Goal: Communication & Community: Answer question/provide support

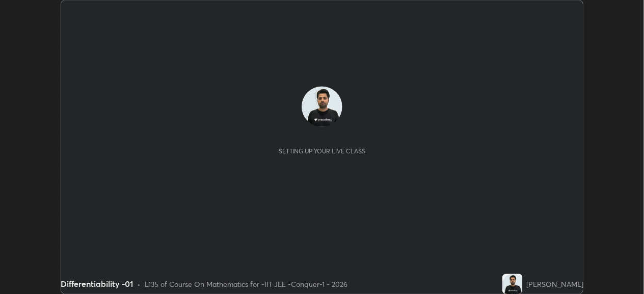
scroll to position [295, 645]
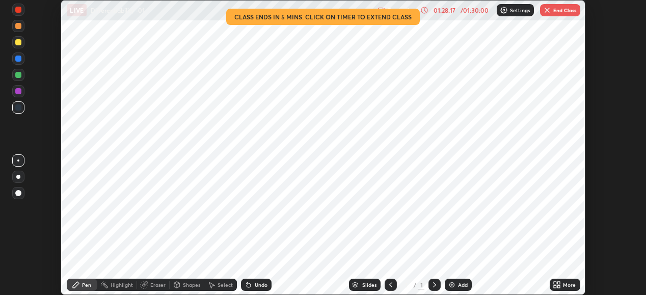
click at [567, 9] on button "End Class" at bounding box center [560, 10] width 40 height 12
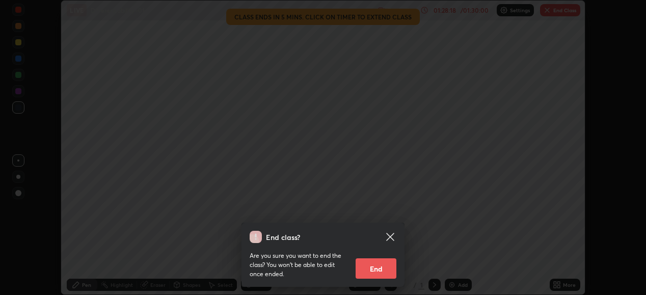
click at [379, 265] on button "End" at bounding box center [376, 268] width 41 height 20
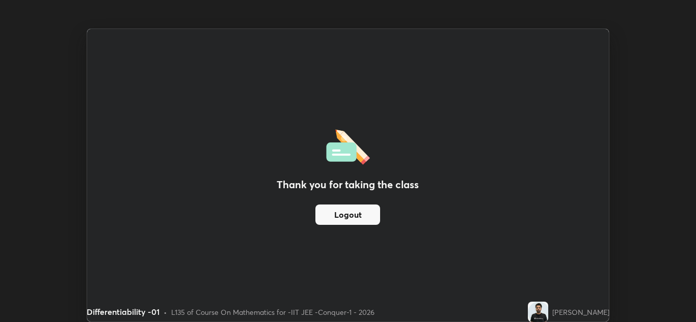
scroll to position [322, 696]
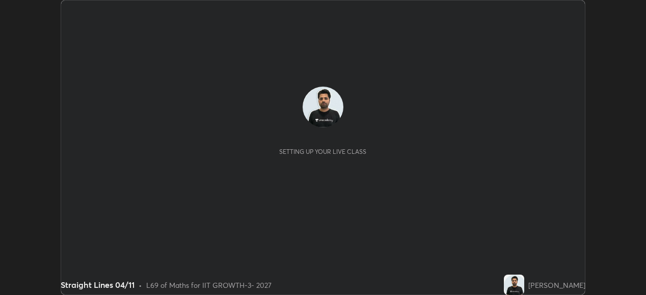
scroll to position [295, 645]
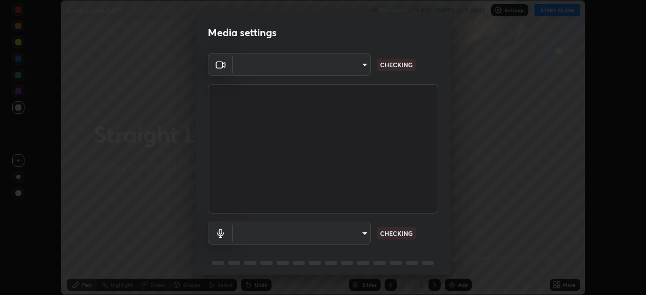
click at [337, 237] on body "Erase all Straight Lines 04/11 Recording CLASS STARTS IN 7 MINS Settings START …" at bounding box center [323, 147] width 646 height 295
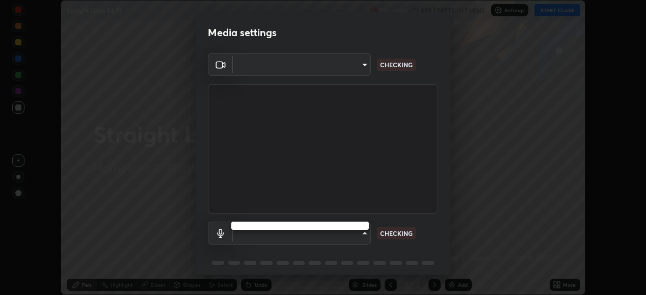
click at [338, 227] on ul at bounding box center [300, 226] width 138 height 8
click at [348, 225] on ul at bounding box center [300, 226] width 138 height 8
type input "8af73e8d16ef8e3bb7c62716022b9fe157133e9521606ce818031bd72dda2f9e"
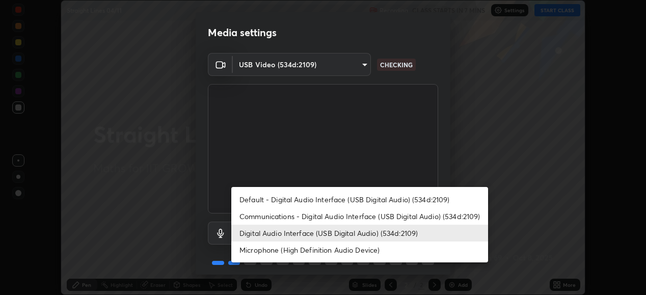
click at [397, 214] on li "Communications - Digital Audio Interface (USB Digital Audio) (534d:2109)" at bounding box center [359, 216] width 257 height 17
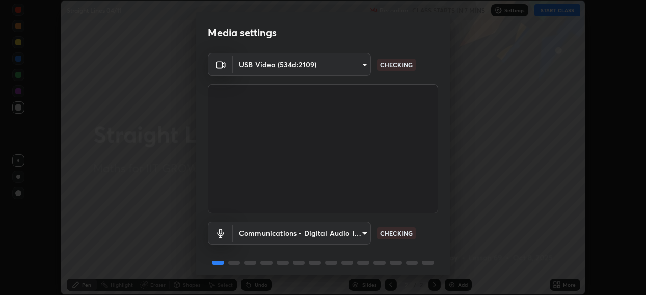
click at [394, 226] on div "Communications - Digital Audio Interface (USB Digital Audio) (534d:2109) commun…" at bounding box center [323, 233] width 230 height 23
click at [366, 231] on body "Erase all Straight Lines 04/11 Recording CLASS STARTS IN 7 MINS Settings START …" at bounding box center [323, 147] width 646 height 295
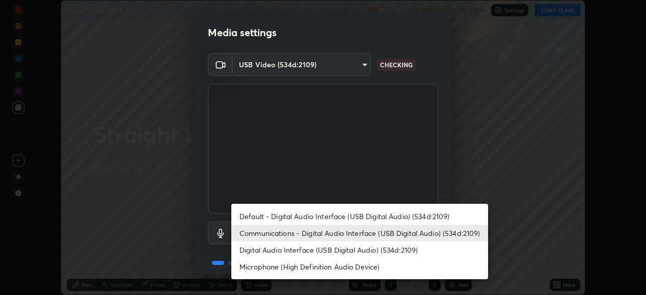
click at [352, 249] on li "Digital Audio Interface (USB Digital Audio) (534d:2109)" at bounding box center [359, 249] width 257 height 17
type input "db0d7c9beb13b4e78125a01b2d6a1ec26d905c86c3f77846953810cd6e9daa18"
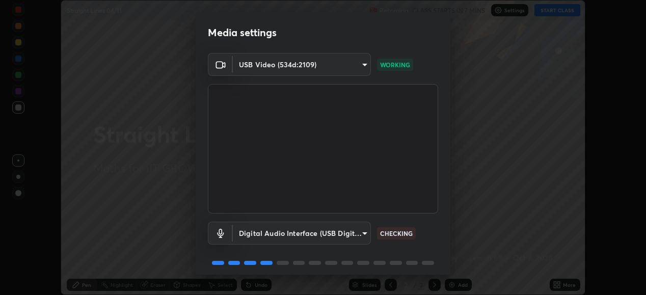
scroll to position [39, 0]
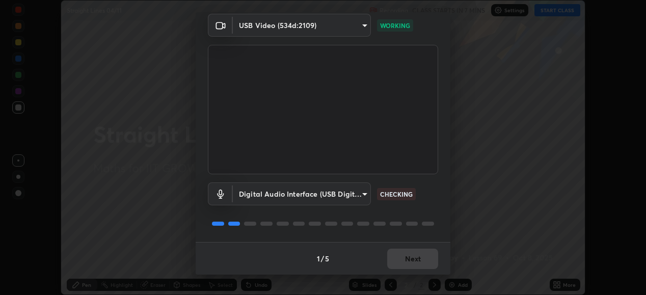
click at [410, 264] on div "1 / 5 Next" at bounding box center [323, 258] width 255 height 33
click at [412, 268] on div "1 / 5 Next" at bounding box center [323, 258] width 255 height 33
click at [415, 268] on div "1 / 5 Next" at bounding box center [323, 258] width 255 height 33
click at [414, 268] on div "1 / 5 Next" at bounding box center [323, 258] width 255 height 33
click at [420, 264] on button "Next" at bounding box center [412, 259] width 51 height 20
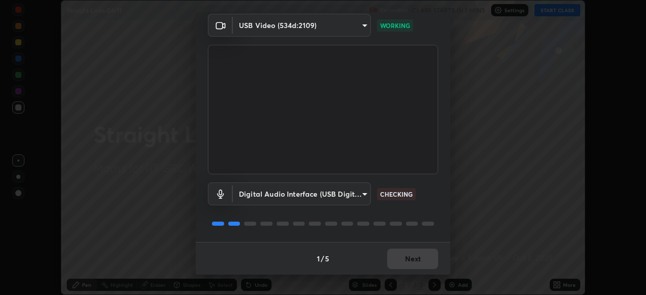
scroll to position [0, 0]
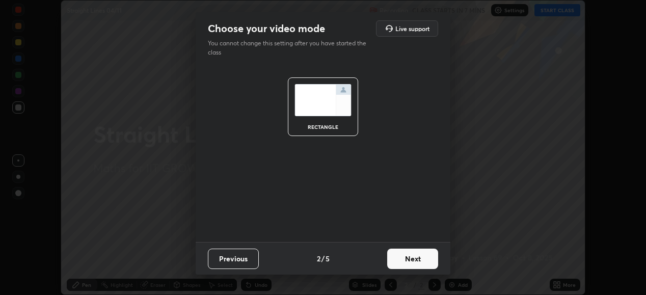
click at [426, 268] on button "Next" at bounding box center [412, 259] width 51 height 20
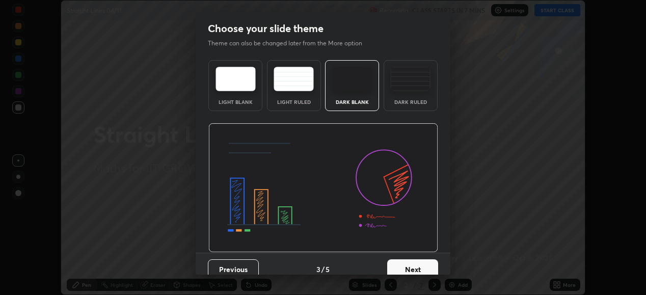
click at [416, 267] on button "Next" at bounding box center [412, 269] width 51 height 20
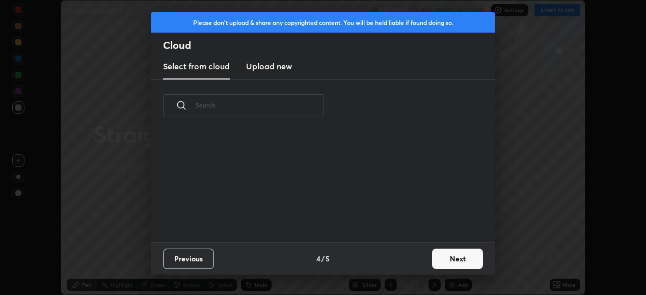
click at [432, 267] on div "Previous 4 / 5 Next" at bounding box center [323, 258] width 344 height 33
click at [432, 268] on div "Previous 4 / 5 Next" at bounding box center [323, 258] width 344 height 33
click at [448, 261] on button "Next" at bounding box center [457, 259] width 51 height 20
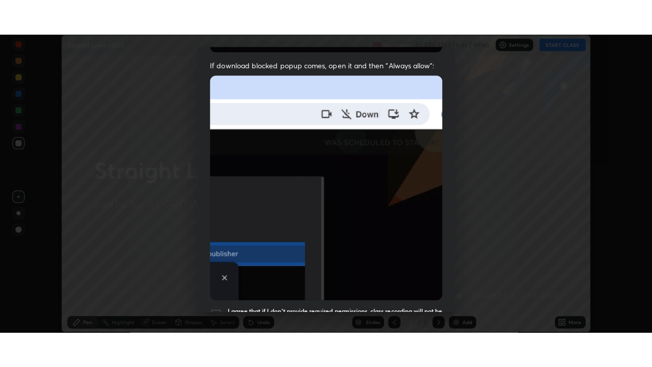
scroll to position [247, 0]
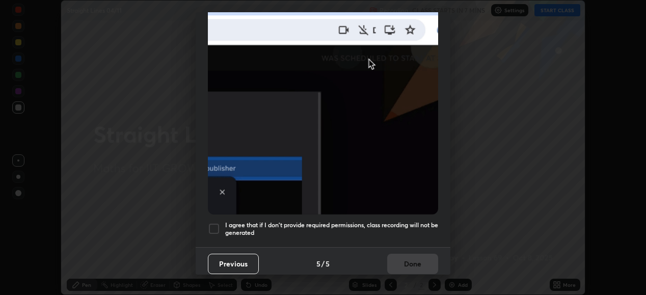
click at [214, 228] on div at bounding box center [214, 229] width 12 height 12
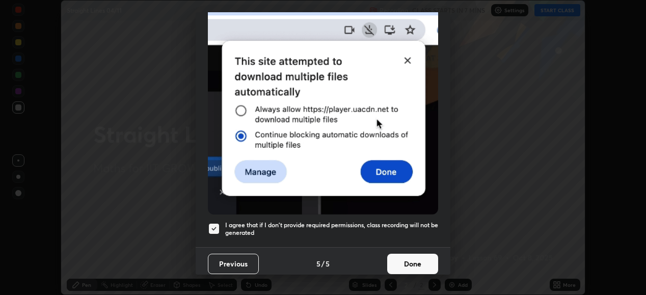
click at [427, 257] on button "Done" at bounding box center [412, 264] width 51 height 20
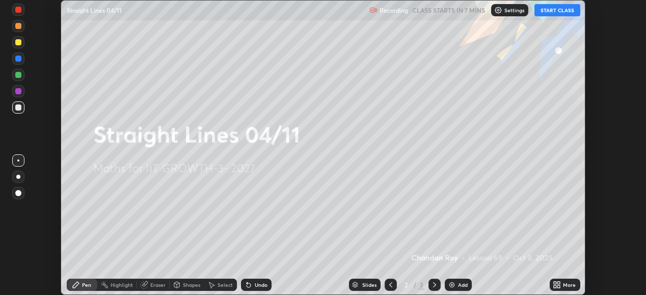
click at [557, 284] on icon at bounding box center [557, 285] width 8 height 8
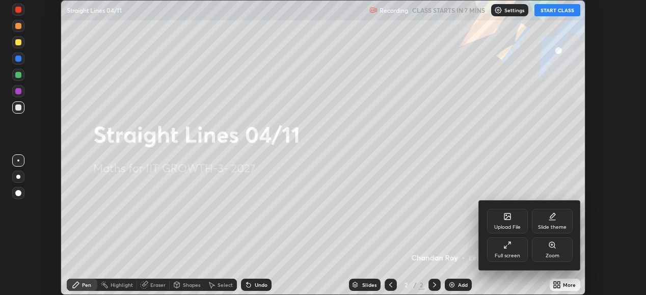
click at [506, 250] on div "Full screen" at bounding box center [507, 249] width 41 height 24
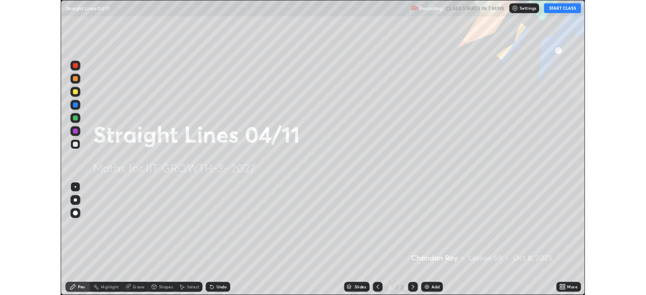
scroll to position [367, 652]
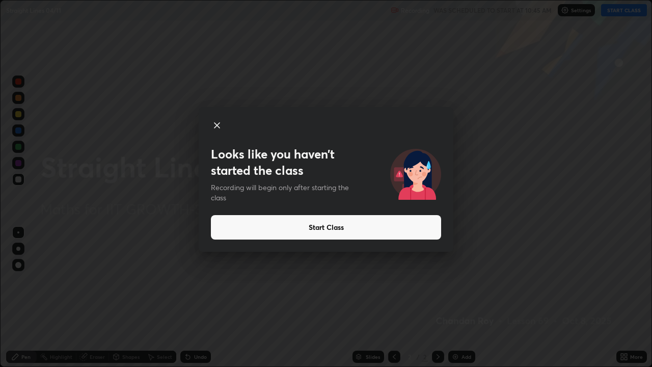
click at [215, 119] on icon at bounding box center [217, 125] width 12 height 12
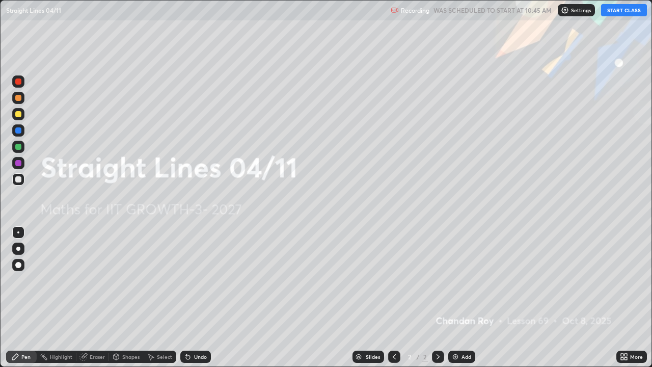
click at [623, 294] on icon at bounding box center [624, 356] width 8 height 8
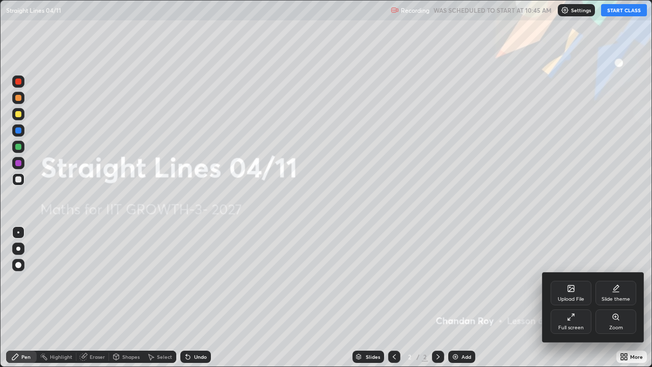
click at [574, 294] on icon at bounding box center [571, 317] width 8 height 8
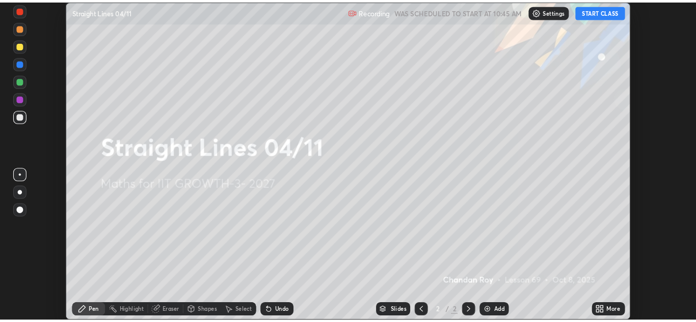
scroll to position [294, 644]
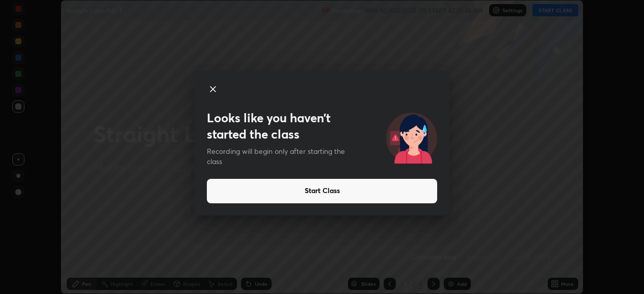
click at [211, 84] on icon at bounding box center [213, 89] width 12 height 12
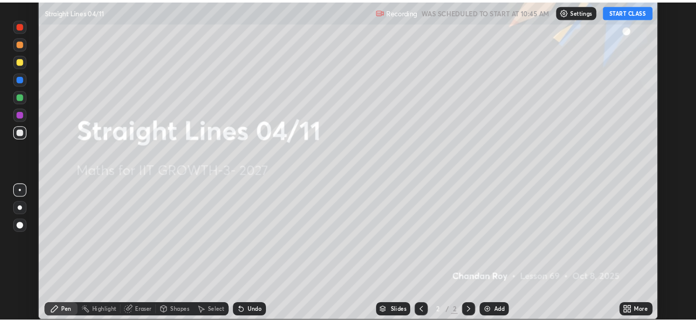
scroll to position [322, 696]
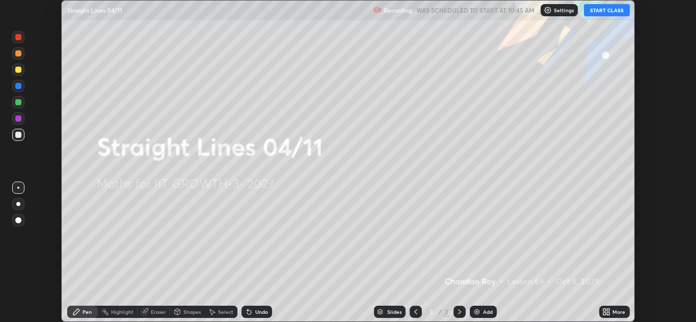
click at [600, 16] on button "START CLASS" at bounding box center [607, 10] width 46 height 12
click at [612, 294] on div "More" at bounding box center [618, 312] width 13 height 5
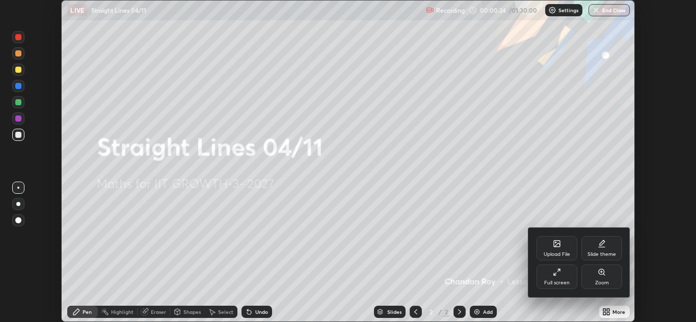
click at [553, 252] on div "Upload File" at bounding box center [556, 254] width 26 height 5
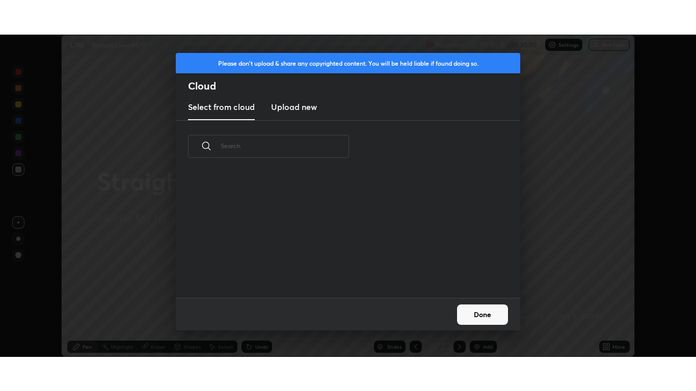
scroll to position [125, 327]
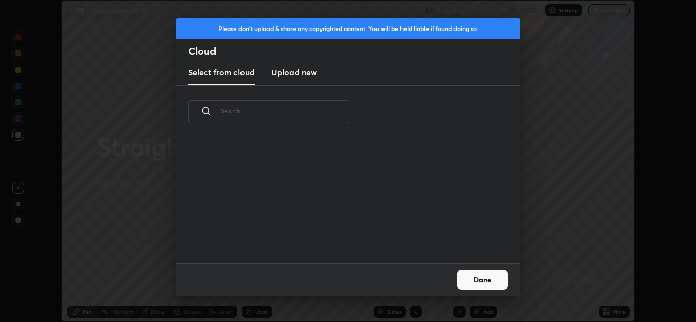
click at [306, 67] on h3 "Upload new" at bounding box center [294, 72] width 46 height 12
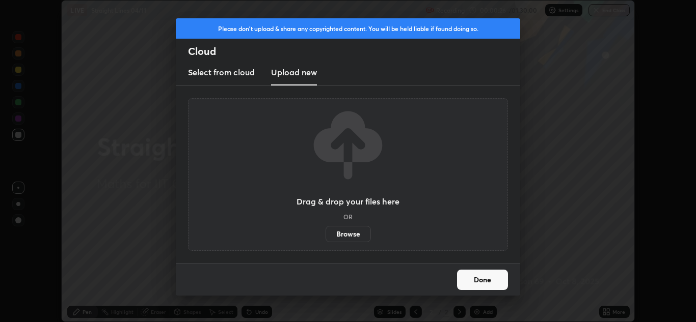
click at [354, 231] on label "Browse" at bounding box center [347, 234] width 45 height 16
click at [325, 231] on input "Browse" at bounding box center [325, 234] width 0 height 16
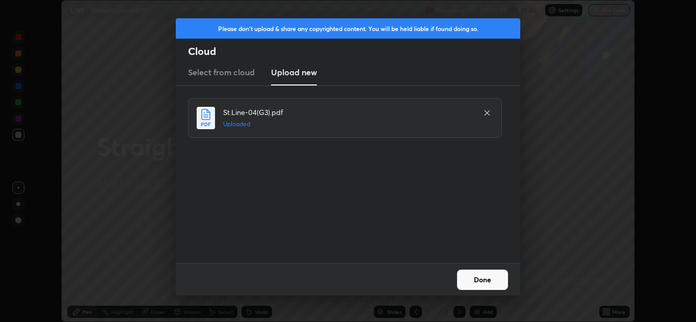
click at [488, 279] on button "Done" at bounding box center [482, 280] width 51 height 20
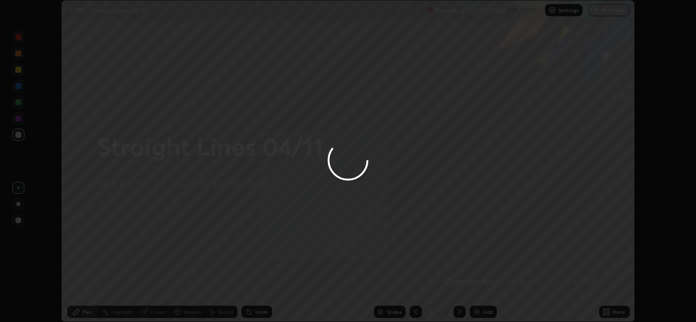
click at [608, 294] on icon at bounding box center [608, 314] width 3 height 3
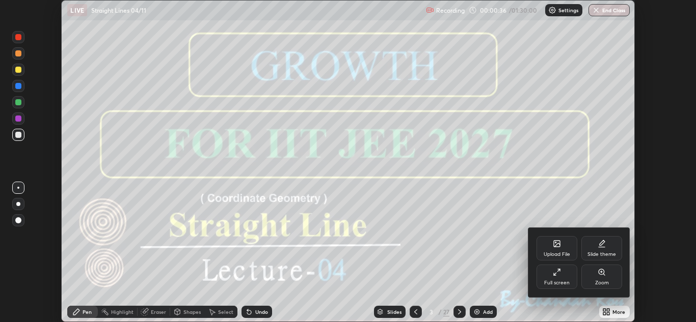
click at [555, 273] on icon at bounding box center [557, 272] width 8 height 8
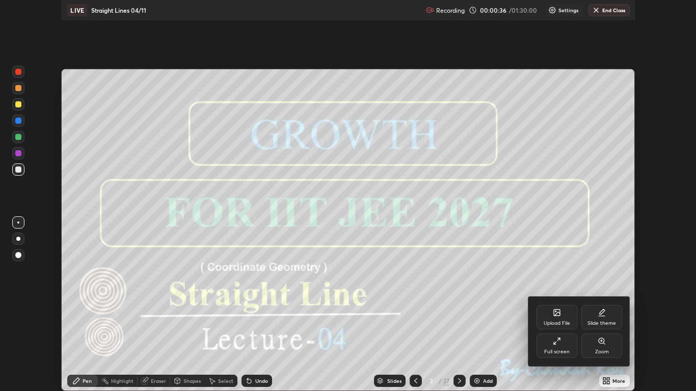
scroll to position [391, 696]
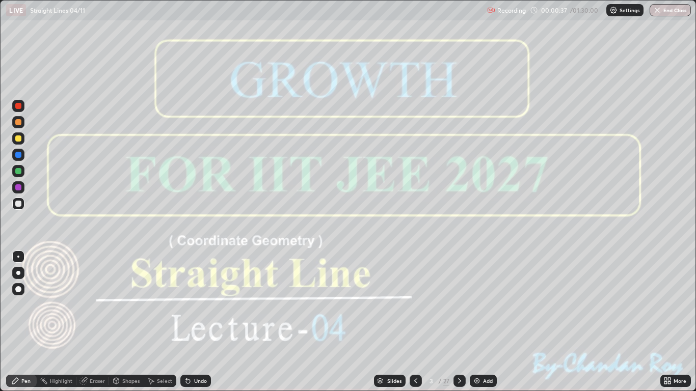
click at [460, 294] on icon at bounding box center [459, 381] width 8 height 8
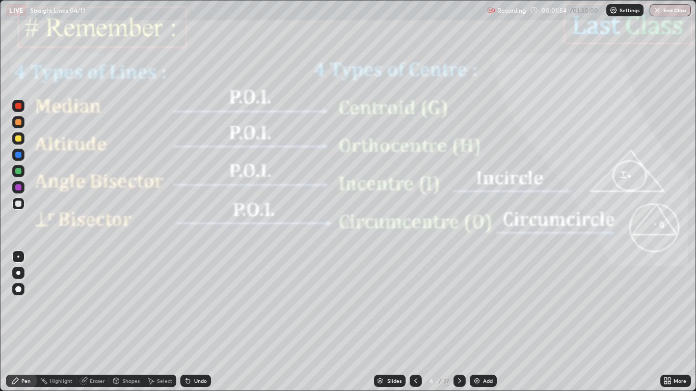
click at [458, 294] on icon at bounding box center [459, 381] width 8 height 8
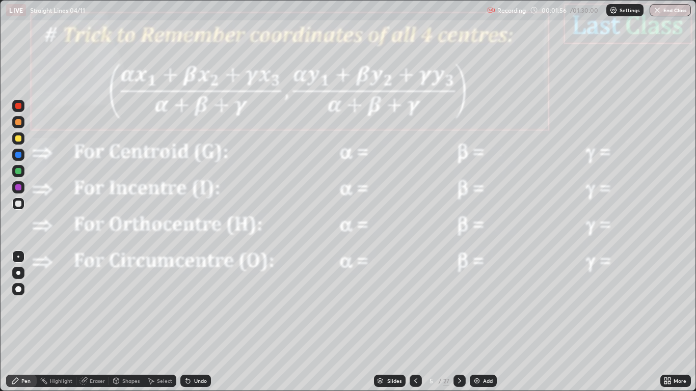
click at [15, 294] on icon at bounding box center [15, 381] width 6 height 6
click at [17, 184] on div at bounding box center [18, 187] width 6 height 6
click at [18, 187] on div at bounding box center [18, 187] width 6 height 6
click at [460, 294] on icon at bounding box center [459, 381] width 8 height 8
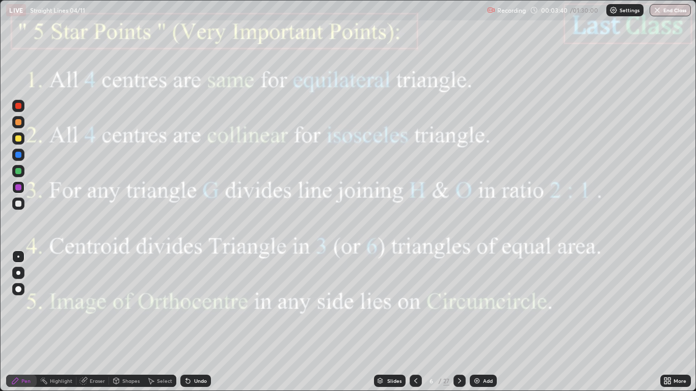
click at [459, 294] on icon at bounding box center [459, 380] width 3 height 5
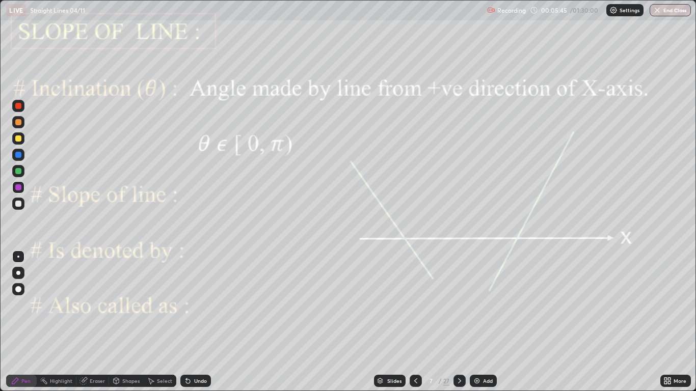
click at [101, 294] on div "Eraser" at bounding box center [97, 380] width 15 height 5
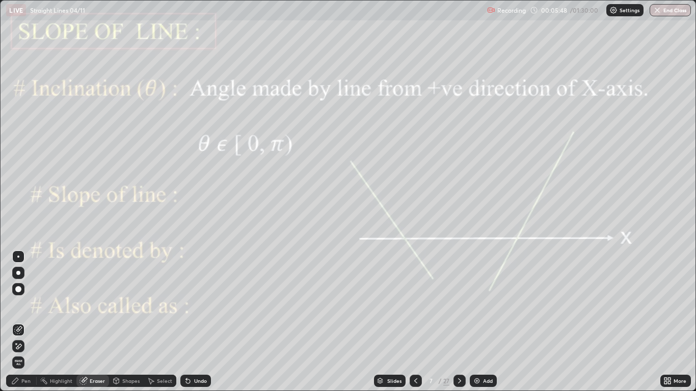
click at [130, 294] on div "Shapes" at bounding box center [130, 380] width 17 height 5
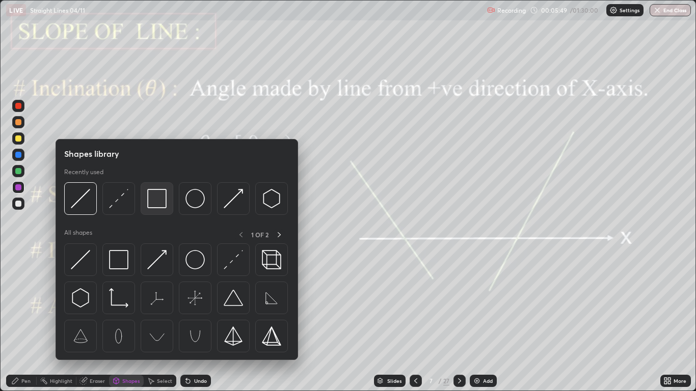
click at [153, 195] on img at bounding box center [156, 198] width 19 height 19
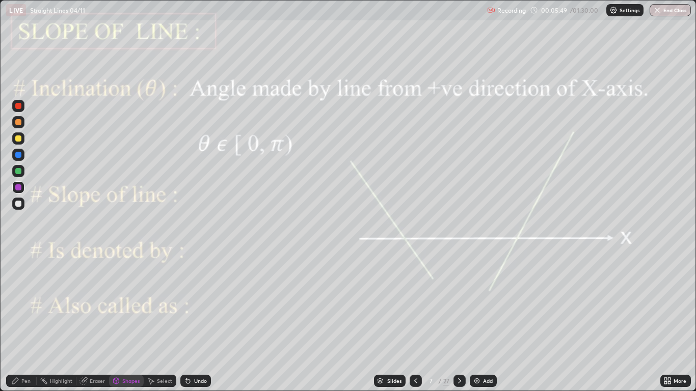
click at [18, 188] on div at bounding box center [18, 187] width 6 height 6
click at [94, 294] on div "Eraser" at bounding box center [97, 380] width 15 height 5
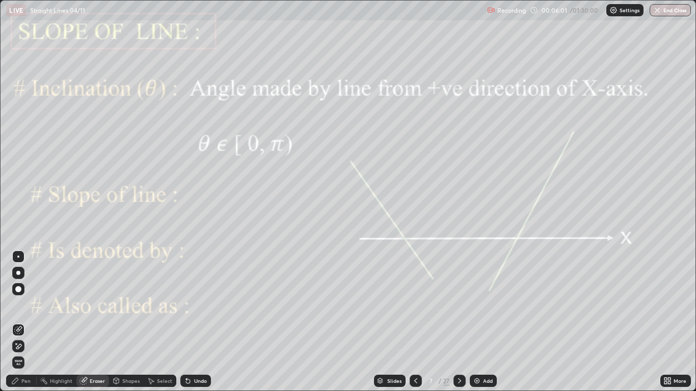
click at [24, 294] on div "Pen" at bounding box center [25, 380] width 9 height 5
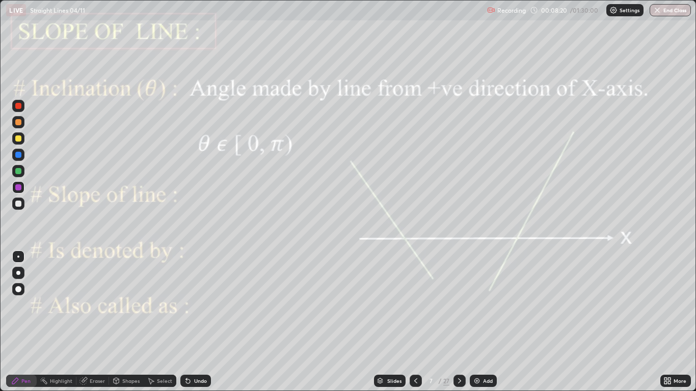
click at [459, 294] on icon at bounding box center [459, 381] width 8 height 8
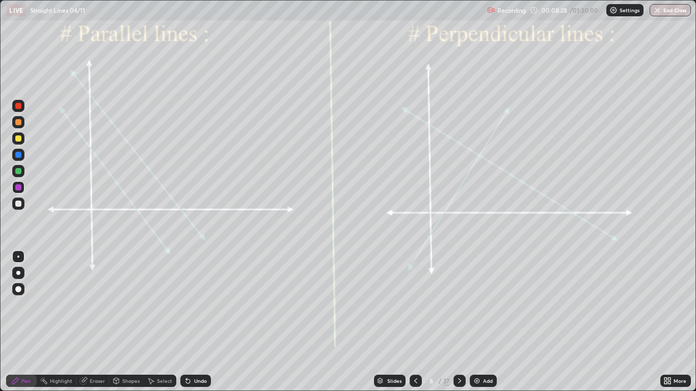
click at [19, 104] on div at bounding box center [18, 106] width 6 height 6
click at [18, 139] on div at bounding box center [18, 138] width 6 height 6
click at [126, 294] on div "Shapes" at bounding box center [130, 380] width 17 height 5
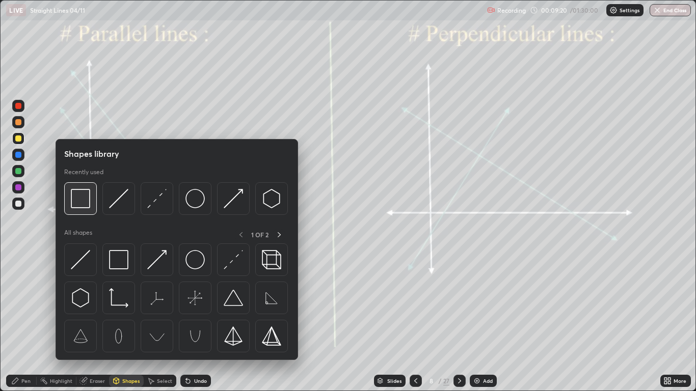
click at [77, 198] on img at bounding box center [80, 198] width 19 height 19
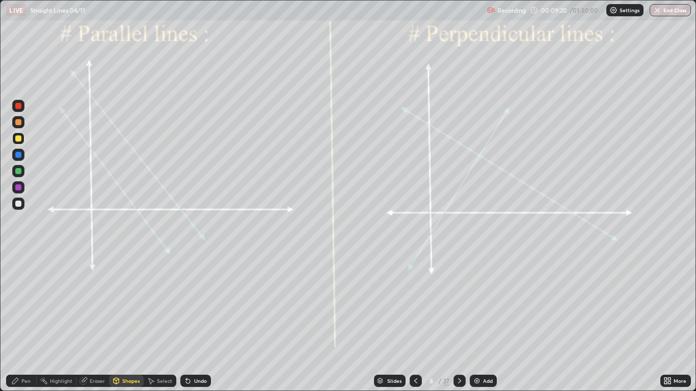
click at [18, 189] on div at bounding box center [18, 187] width 6 height 6
click at [19, 187] on div at bounding box center [18, 187] width 6 height 6
click at [199, 294] on div "Undo" at bounding box center [200, 380] width 13 height 5
click at [23, 294] on div "Pen" at bounding box center [25, 380] width 9 height 5
click at [126, 294] on div "Shapes" at bounding box center [130, 380] width 17 height 5
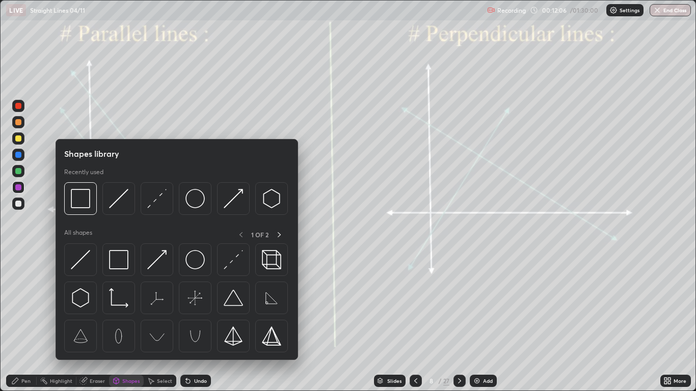
click at [158, 294] on div "Select" at bounding box center [164, 380] width 15 height 5
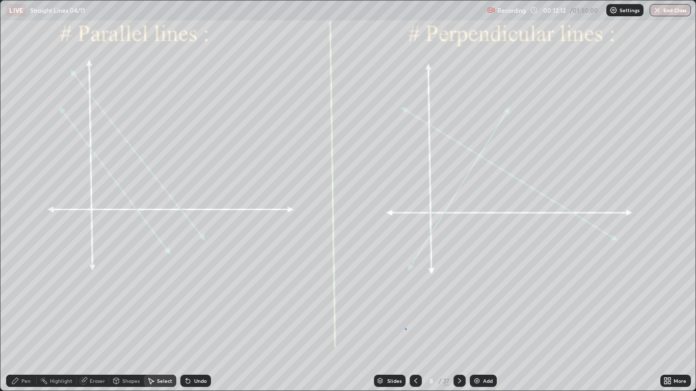
click at [405, 294] on div "0 ° Undo Copy Duplicate Duplicate to new slide Delete" at bounding box center [348, 196] width 694 height 390
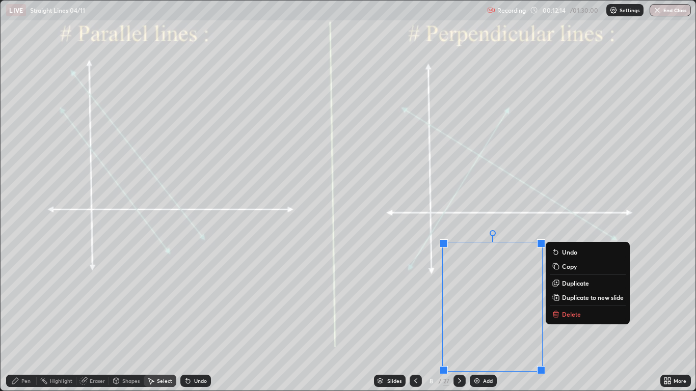
click at [405, 294] on div "0 ° Undo Copy Duplicate Duplicate to new slide Delete" at bounding box center [348, 196] width 694 height 390
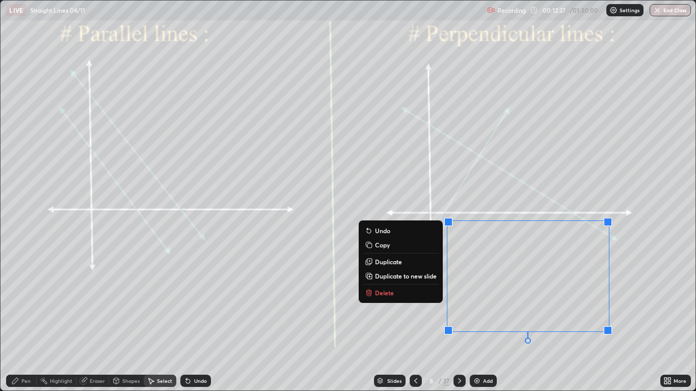
click at [47, 265] on div "0 ° Undo Copy Duplicate Duplicate to new slide Delete" at bounding box center [348, 196] width 694 height 390
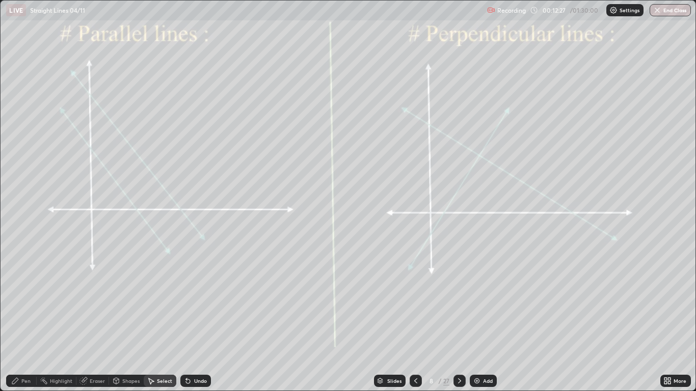
click at [21, 294] on div "Pen" at bounding box center [21, 381] width 31 height 12
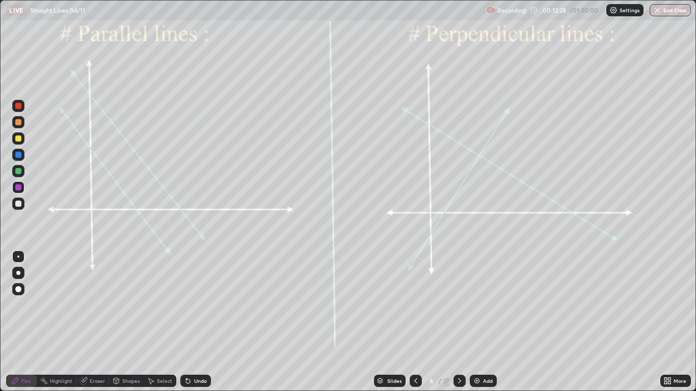
click at [20, 170] on div at bounding box center [18, 171] width 6 height 6
click at [605, 294] on div "Slides 8 / 27 Add" at bounding box center [435, 381] width 449 height 20
click at [459, 294] on icon at bounding box center [459, 381] width 8 height 8
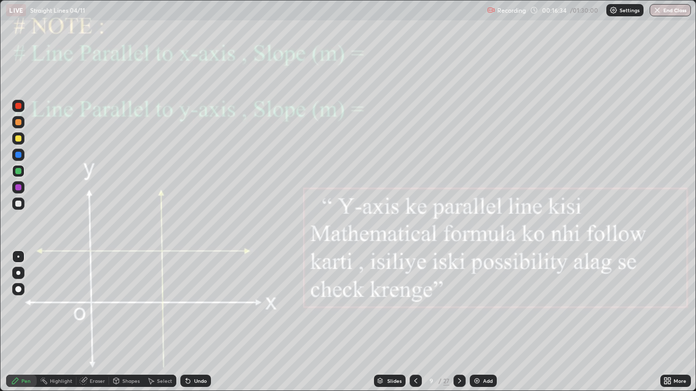
click at [17, 294] on icon at bounding box center [15, 381] width 8 height 8
click at [20, 189] on div at bounding box center [18, 187] width 6 height 6
click at [16, 184] on div at bounding box center [18, 187] width 6 height 6
click at [458, 294] on icon at bounding box center [459, 381] width 8 height 8
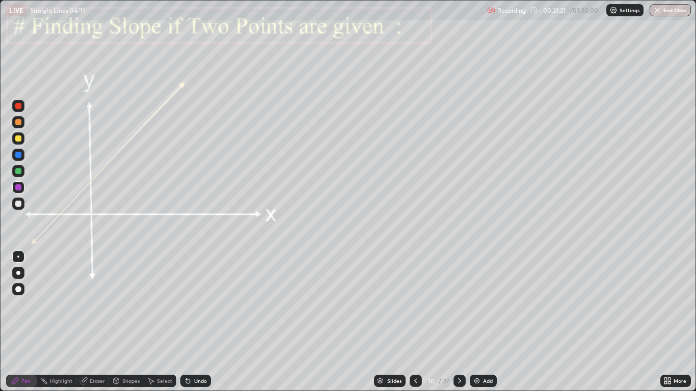
click at [194, 294] on div "Undo" at bounding box center [200, 380] width 13 height 5
click at [192, 294] on div "Undo" at bounding box center [195, 381] width 31 height 12
click at [18, 172] on div at bounding box center [18, 171] width 6 height 6
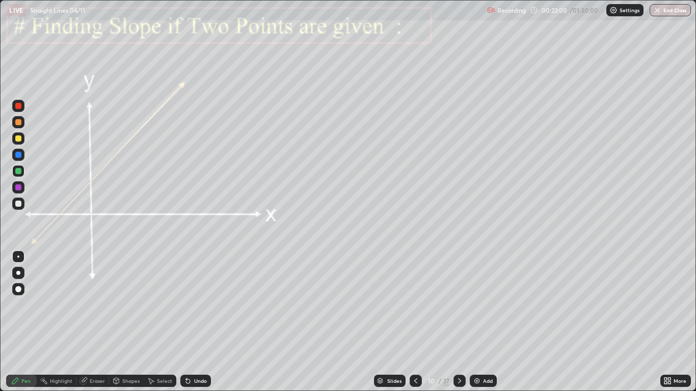
click at [127, 294] on div "Shapes" at bounding box center [130, 380] width 17 height 5
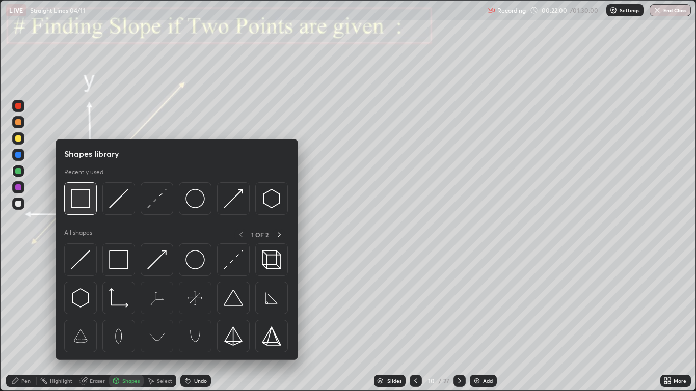
click at [81, 197] on img at bounding box center [80, 198] width 19 height 19
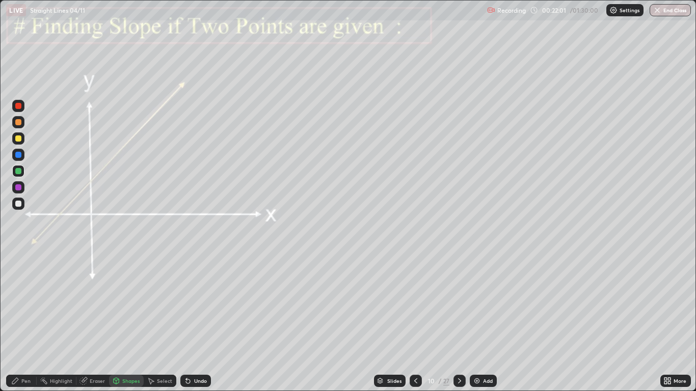
click at [20, 185] on div at bounding box center [18, 187] width 6 height 6
click at [460, 294] on icon at bounding box center [459, 381] width 8 height 8
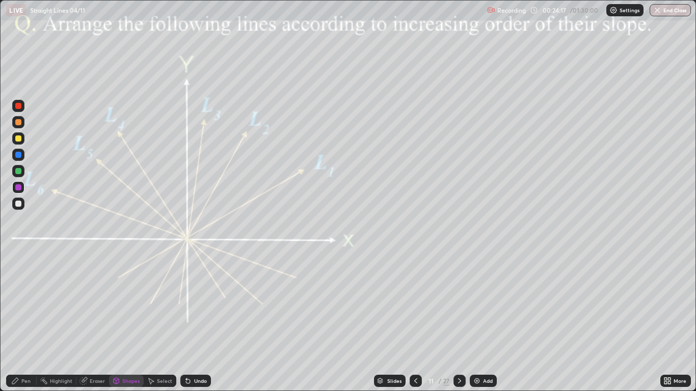
click at [18, 186] on div at bounding box center [18, 187] width 6 height 6
click at [194, 294] on div "Undo" at bounding box center [200, 380] width 13 height 5
click at [197, 294] on div "Undo" at bounding box center [200, 380] width 13 height 5
click at [24, 294] on div "Pen" at bounding box center [25, 380] width 9 height 5
click at [17, 171] on div at bounding box center [18, 171] width 6 height 6
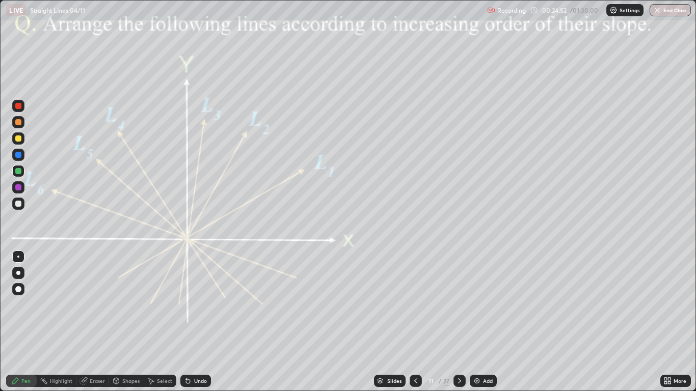
click at [459, 294] on icon at bounding box center [459, 381] width 8 height 8
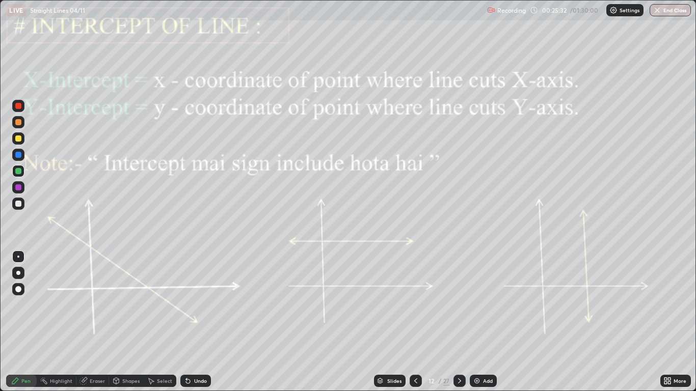
click at [55, 294] on div "Highlight" at bounding box center [57, 381] width 40 height 12
click at [27, 294] on div "Pen" at bounding box center [25, 380] width 9 height 5
click at [18, 139] on div at bounding box center [18, 138] width 6 height 6
click at [196, 294] on div "Undo" at bounding box center [200, 380] width 13 height 5
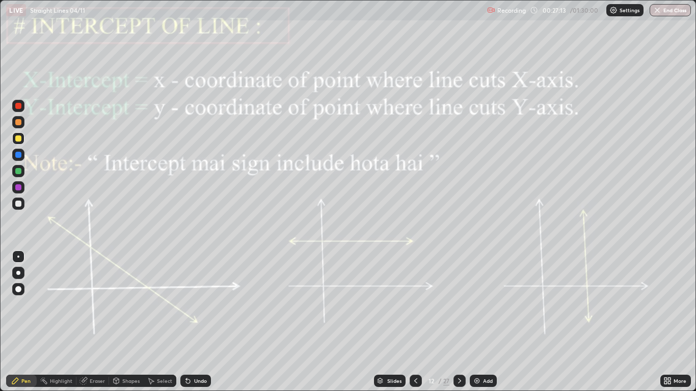
click at [18, 186] on div at bounding box center [18, 187] width 6 height 6
click at [18, 171] on div at bounding box center [18, 171] width 6 height 6
click at [460, 294] on icon at bounding box center [459, 380] width 3 height 5
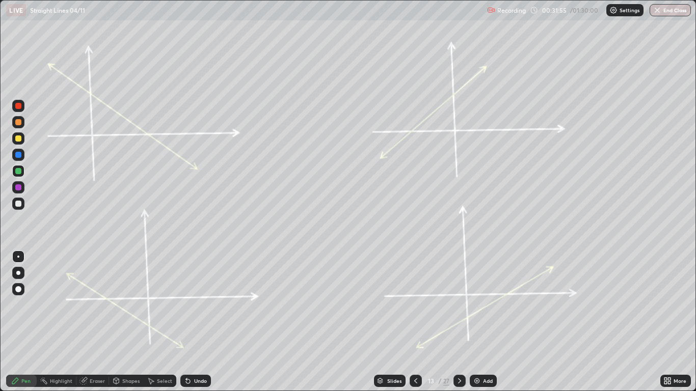
click at [25, 294] on div "Pen" at bounding box center [25, 380] width 9 height 5
click at [16, 188] on div at bounding box center [18, 187] width 6 height 6
click at [194, 294] on div "Undo" at bounding box center [200, 380] width 13 height 5
click at [15, 155] on div at bounding box center [18, 155] width 12 height 12
click at [460, 294] on icon at bounding box center [459, 381] width 8 height 8
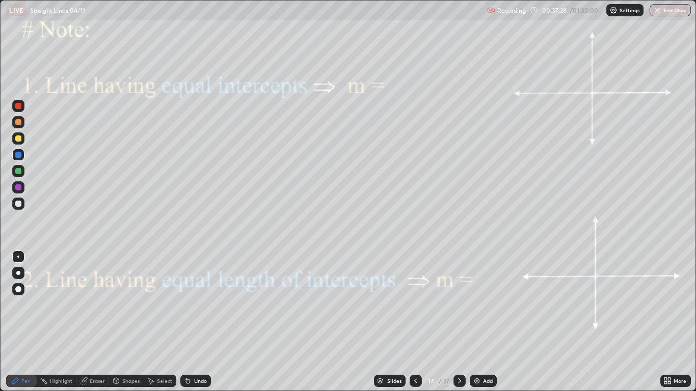
click at [16, 184] on div at bounding box center [18, 187] width 6 height 6
click at [122, 294] on div "Shapes" at bounding box center [130, 380] width 17 height 5
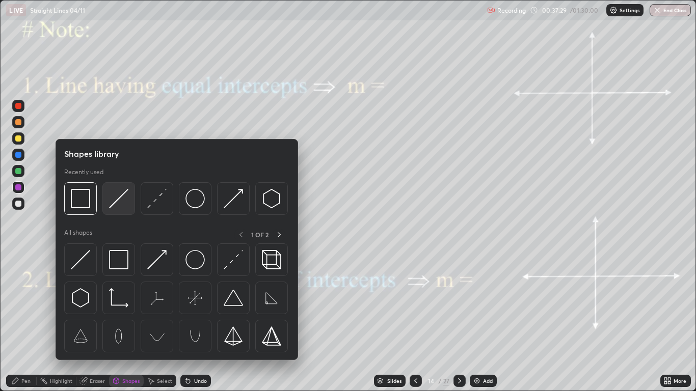
click at [115, 200] on img at bounding box center [118, 198] width 19 height 19
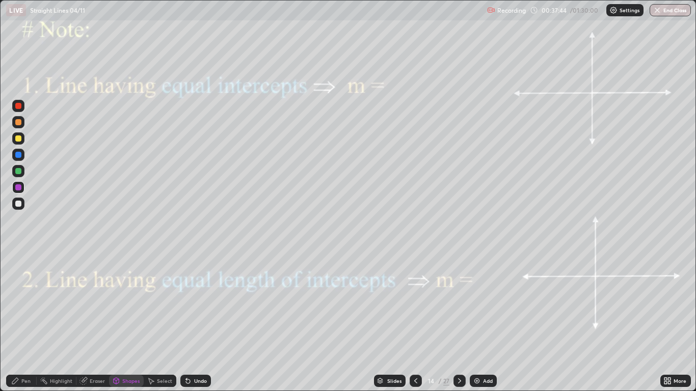
click at [30, 294] on div "Pen" at bounding box center [25, 380] width 9 height 5
click at [19, 141] on div at bounding box center [18, 138] width 6 height 6
click at [15, 187] on div at bounding box center [18, 187] width 12 height 12
click at [132, 294] on div "Shapes" at bounding box center [126, 381] width 35 height 12
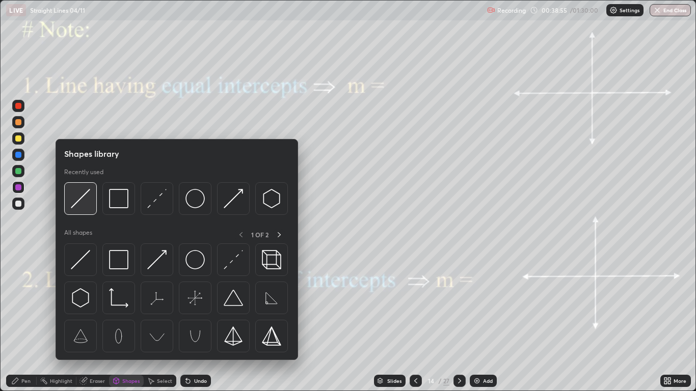
click at [86, 199] on img at bounding box center [80, 198] width 19 height 19
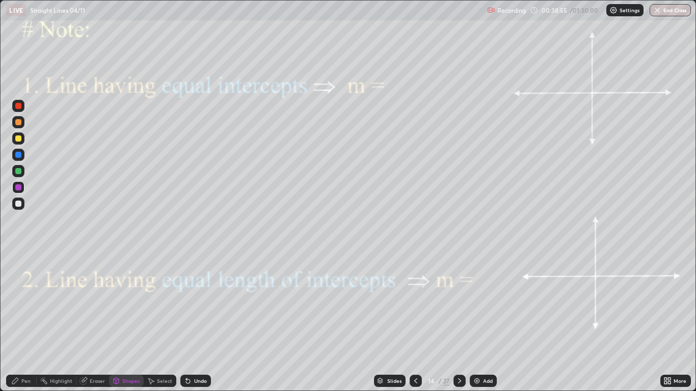
click at [17, 189] on div at bounding box center [18, 187] width 6 height 6
click at [456, 294] on icon at bounding box center [459, 381] width 8 height 8
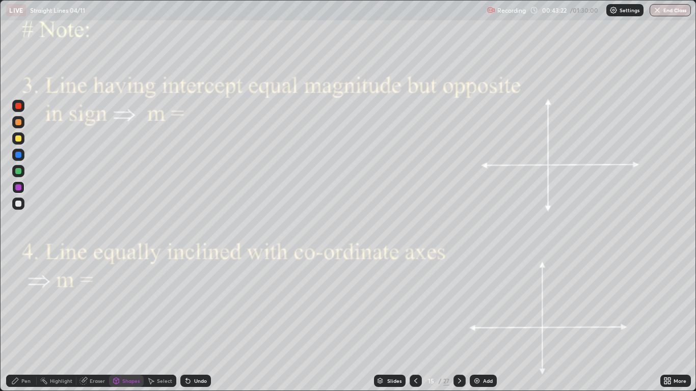
click at [127, 294] on div "Shapes" at bounding box center [130, 380] width 17 height 5
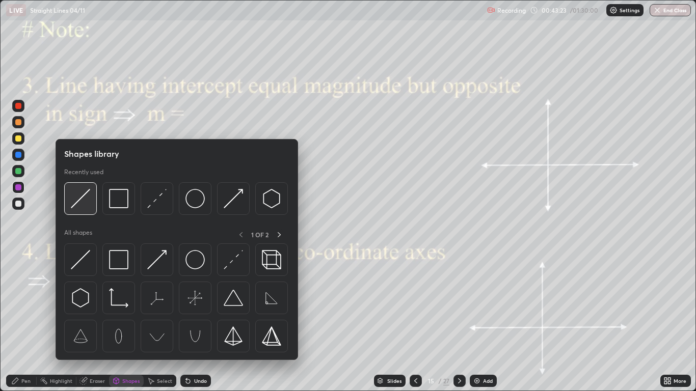
click at [80, 200] on img at bounding box center [80, 198] width 19 height 19
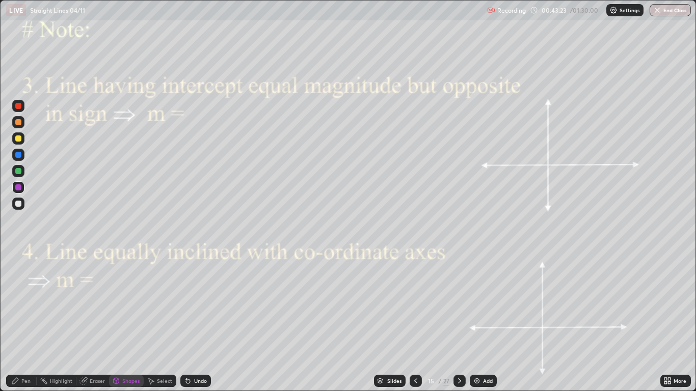
click at [23, 189] on div at bounding box center [18, 187] width 12 height 12
click at [201, 294] on div "Undo" at bounding box center [200, 380] width 13 height 5
click at [24, 294] on div "Pen" at bounding box center [25, 380] width 9 height 5
click at [126, 294] on div "Shapes" at bounding box center [130, 380] width 17 height 5
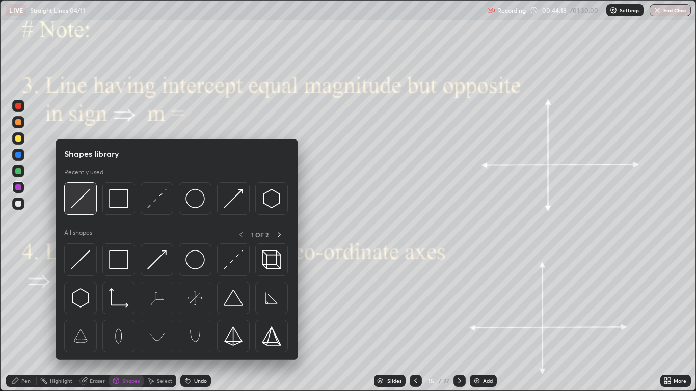
click at [79, 200] on img at bounding box center [80, 198] width 19 height 19
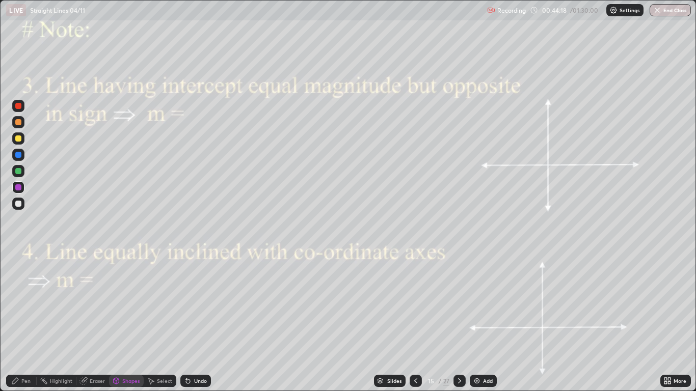
click at [17, 189] on div at bounding box center [18, 187] width 6 height 6
click at [24, 294] on div "Pen" at bounding box center [25, 380] width 9 height 5
click at [19, 206] on div at bounding box center [18, 204] width 6 height 6
click at [193, 294] on div "Undo" at bounding box center [195, 381] width 31 height 12
click at [190, 294] on icon at bounding box center [188, 381] width 8 height 8
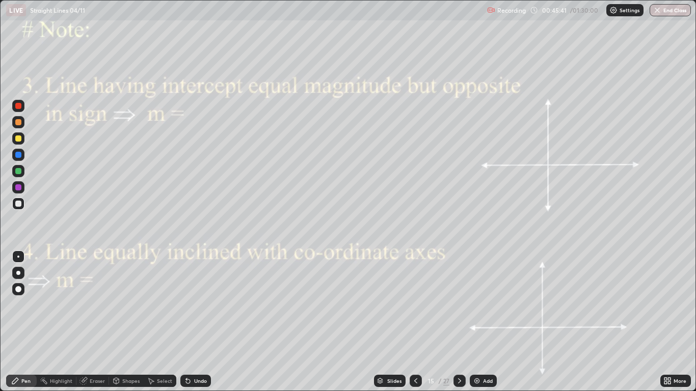
click at [190, 294] on icon at bounding box center [188, 381] width 8 height 8
click at [194, 294] on div "Undo" at bounding box center [200, 380] width 13 height 5
click at [196, 294] on div "Undo" at bounding box center [200, 380] width 13 height 5
click at [195, 294] on div "Undo" at bounding box center [195, 381] width 31 height 12
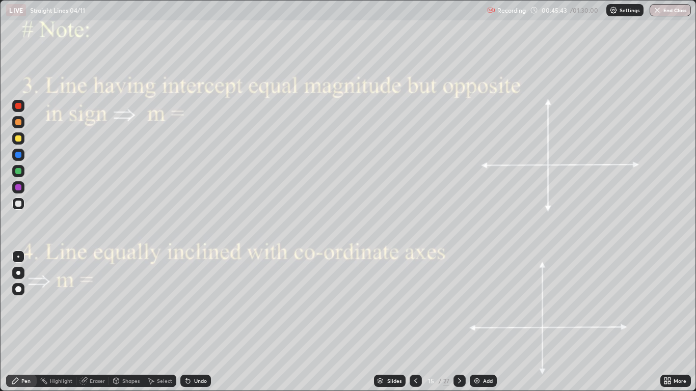
click at [199, 294] on div "Undo" at bounding box center [195, 381] width 31 height 12
click at [201, 294] on div "Undo" at bounding box center [195, 381] width 31 height 12
click at [202, 294] on div "Undo" at bounding box center [195, 381] width 31 height 12
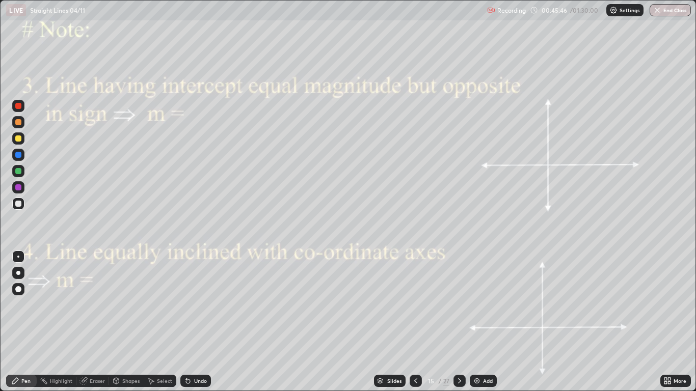
click at [203, 294] on div "Undo" at bounding box center [195, 381] width 31 height 12
click at [204, 294] on div "Undo" at bounding box center [195, 381] width 31 height 12
click at [458, 294] on icon at bounding box center [459, 381] width 8 height 8
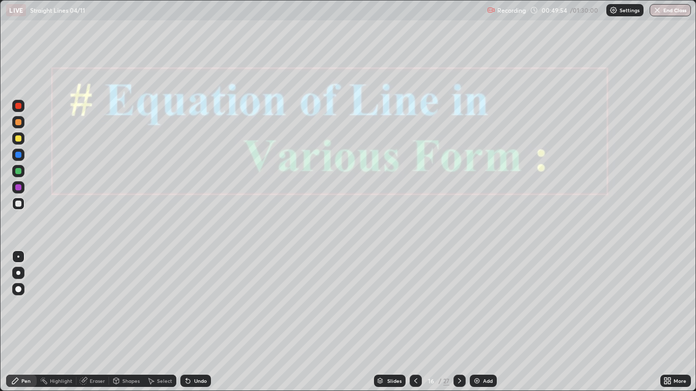
click at [461, 294] on icon at bounding box center [459, 381] width 8 height 8
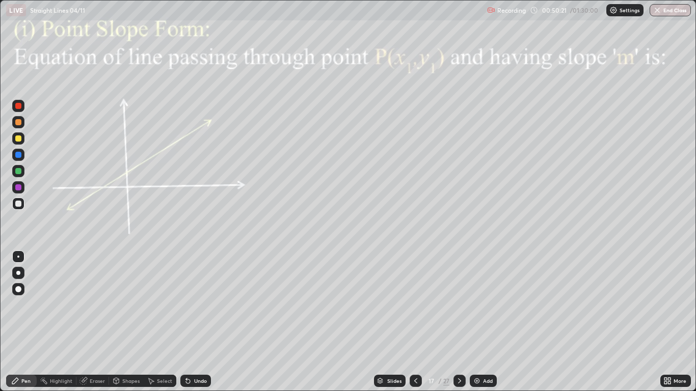
click at [18, 190] on div at bounding box center [18, 187] width 6 height 6
click at [201, 294] on div "Undo" at bounding box center [195, 381] width 31 height 12
click at [124, 294] on div "Shapes" at bounding box center [126, 381] width 35 height 12
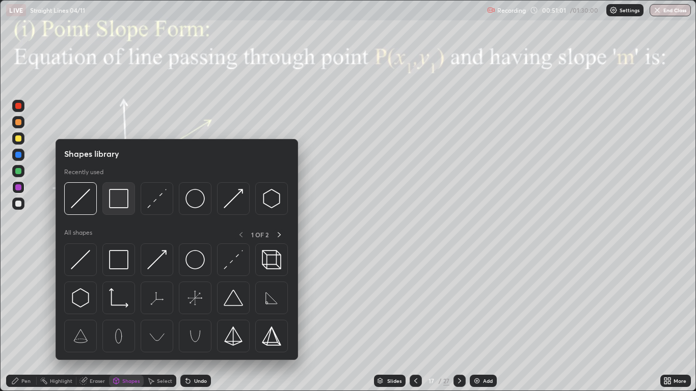
click at [117, 198] on img at bounding box center [118, 198] width 19 height 19
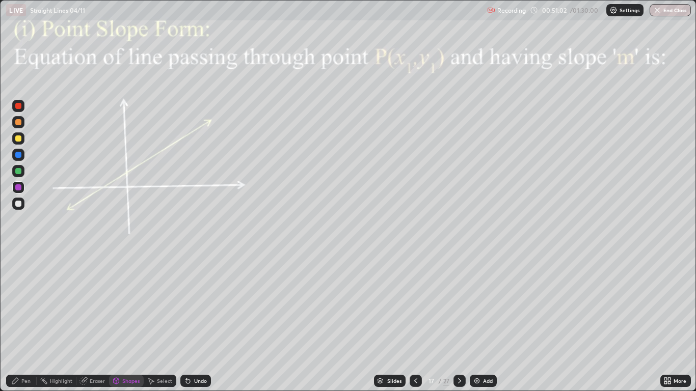
click at [21, 171] on div at bounding box center [18, 171] width 6 height 6
click at [17, 203] on div at bounding box center [18, 204] width 6 height 6
click at [19, 172] on div at bounding box center [18, 171] width 6 height 6
click at [194, 294] on div "Undo" at bounding box center [200, 380] width 13 height 5
click at [25, 294] on div "Pen" at bounding box center [25, 380] width 9 height 5
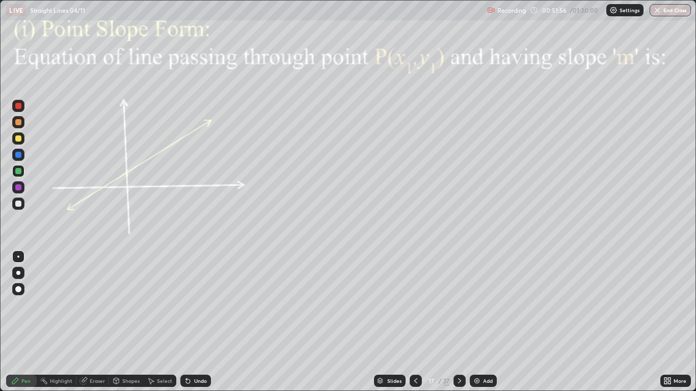
click at [19, 187] on div at bounding box center [18, 187] width 6 height 6
click at [459, 294] on icon at bounding box center [459, 381] width 8 height 8
click at [131, 294] on div "Shapes" at bounding box center [130, 380] width 17 height 5
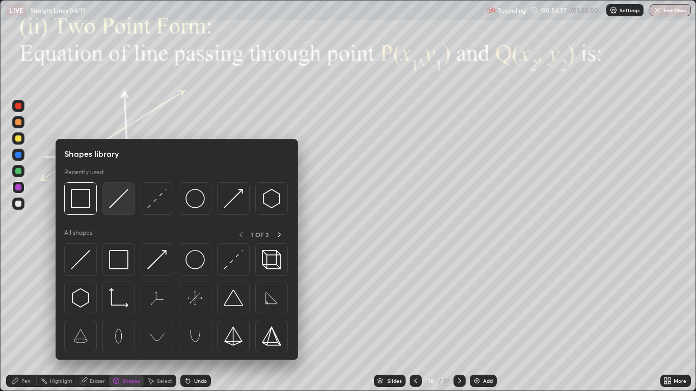
click at [115, 202] on img at bounding box center [118, 198] width 19 height 19
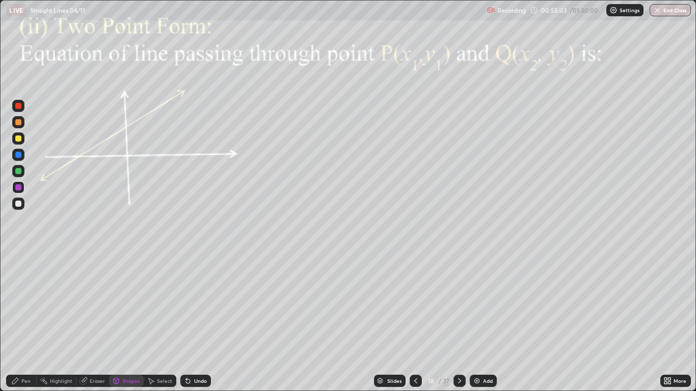
click at [198, 294] on div "Undo" at bounding box center [200, 380] width 13 height 5
click at [201, 294] on div "Undo" at bounding box center [200, 380] width 13 height 5
click at [199, 294] on div "Undo" at bounding box center [200, 380] width 13 height 5
click at [26, 294] on div "Pen" at bounding box center [25, 380] width 9 height 5
click at [17, 187] on div at bounding box center [18, 187] width 6 height 6
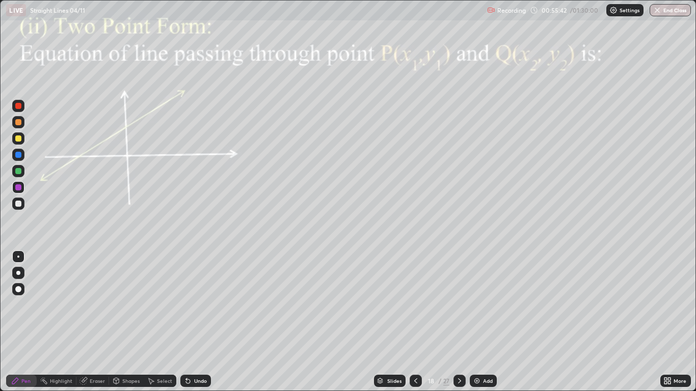
click at [19, 121] on div at bounding box center [18, 122] width 6 height 6
click at [20, 189] on div at bounding box center [18, 187] width 6 height 6
click at [21, 173] on div at bounding box center [18, 171] width 6 height 6
click at [130, 294] on div "Shapes" at bounding box center [130, 380] width 17 height 5
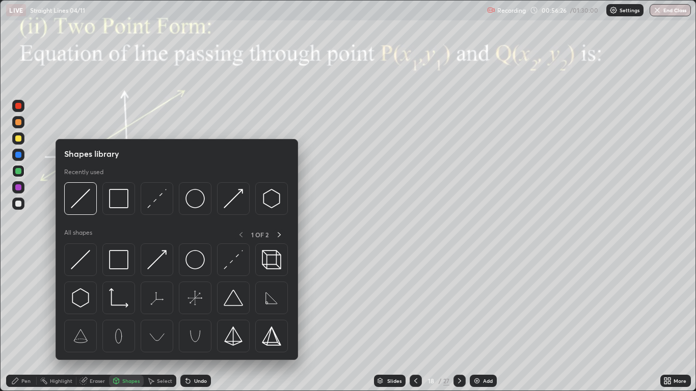
click at [117, 200] on img at bounding box center [118, 198] width 19 height 19
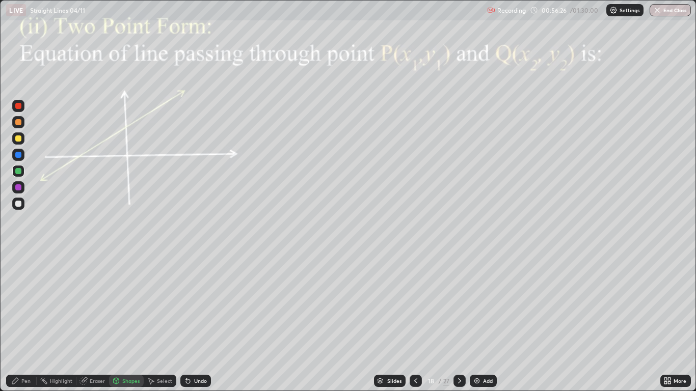
click at [20, 177] on div at bounding box center [18, 171] width 12 height 12
click at [415, 294] on icon at bounding box center [416, 381] width 8 height 8
click at [459, 294] on icon at bounding box center [459, 381] width 8 height 8
click at [458, 294] on icon at bounding box center [459, 381] width 8 height 8
click at [18, 186] on div at bounding box center [18, 187] width 6 height 6
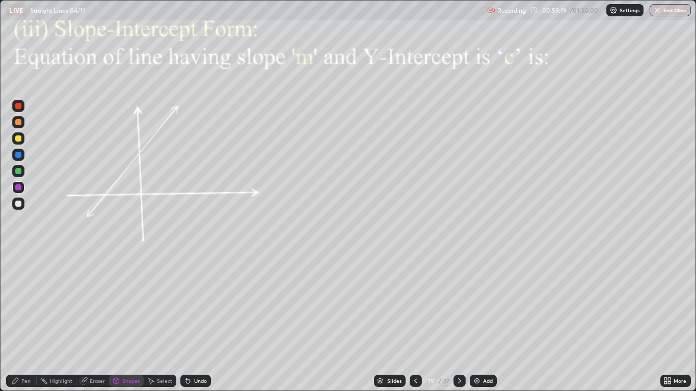
click at [30, 294] on div "Pen" at bounding box center [21, 381] width 31 height 12
click at [127, 294] on div "Shapes" at bounding box center [130, 380] width 17 height 5
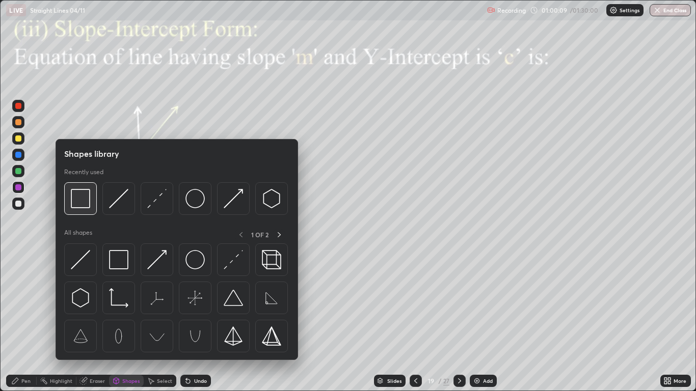
click at [81, 200] on img at bounding box center [80, 198] width 19 height 19
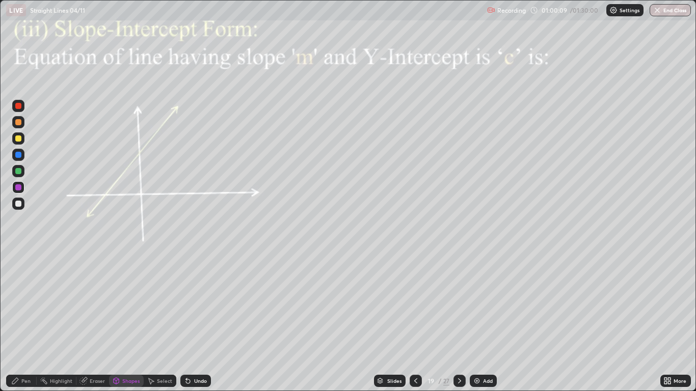
click at [20, 171] on div at bounding box center [18, 171] width 6 height 6
click at [460, 294] on icon at bounding box center [459, 380] width 3 height 5
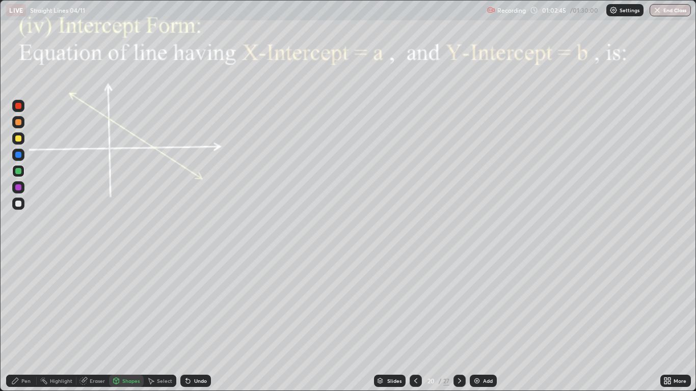
click at [25, 294] on div "Pen" at bounding box center [25, 380] width 9 height 5
click at [21, 182] on div at bounding box center [18, 187] width 12 height 12
click at [18, 155] on div at bounding box center [18, 155] width 6 height 6
click at [135, 294] on div "Shapes" at bounding box center [126, 381] width 35 height 12
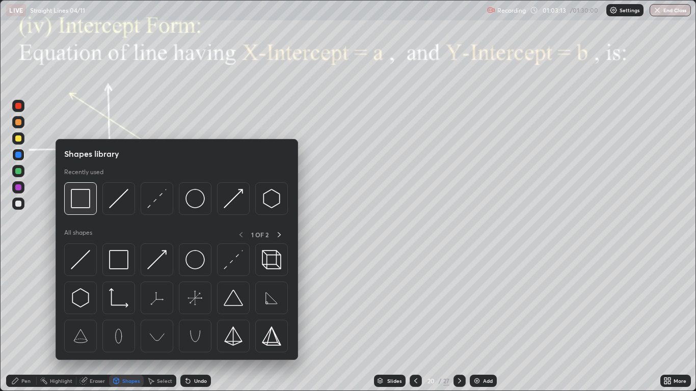
click at [84, 201] on img at bounding box center [80, 198] width 19 height 19
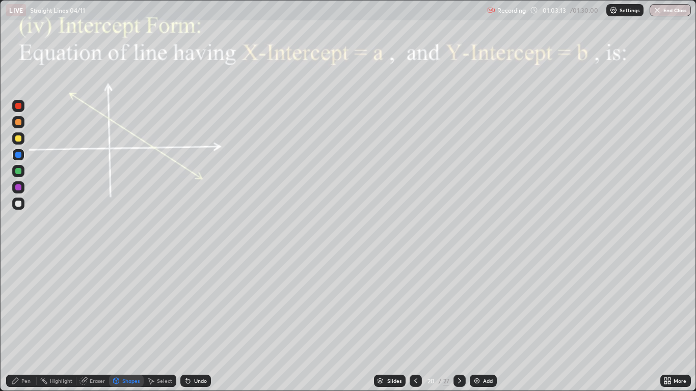
click at [19, 189] on div at bounding box center [18, 187] width 6 height 6
click at [24, 294] on div "Pen" at bounding box center [25, 380] width 9 height 5
click at [16, 204] on div at bounding box center [18, 204] width 6 height 6
click at [16, 202] on div at bounding box center [18, 204] width 6 height 6
click at [18, 170] on div at bounding box center [18, 171] width 6 height 6
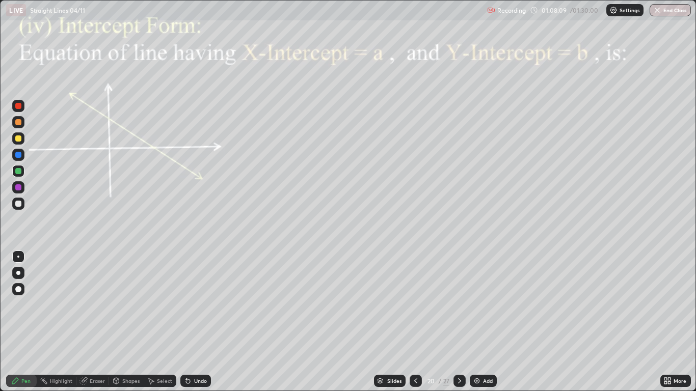
click at [459, 294] on icon at bounding box center [459, 380] width 3 height 5
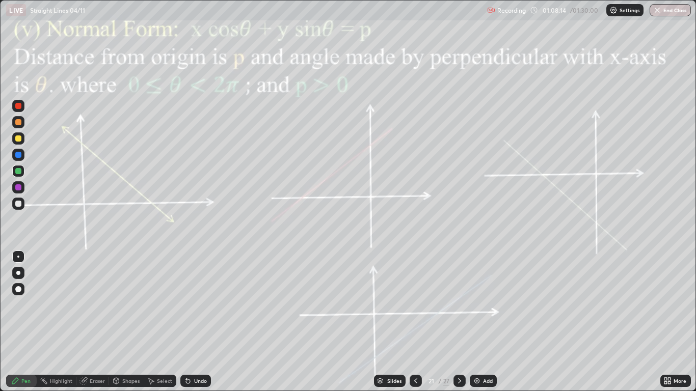
click at [459, 294] on icon at bounding box center [459, 381] width 8 height 8
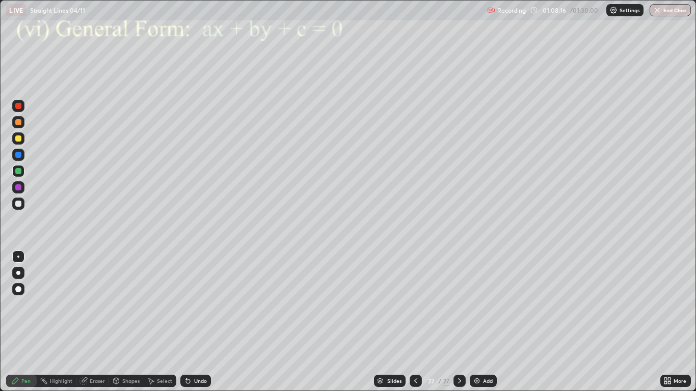
click at [415, 294] on icon at bounding box center [415, 380] width 3 height 5
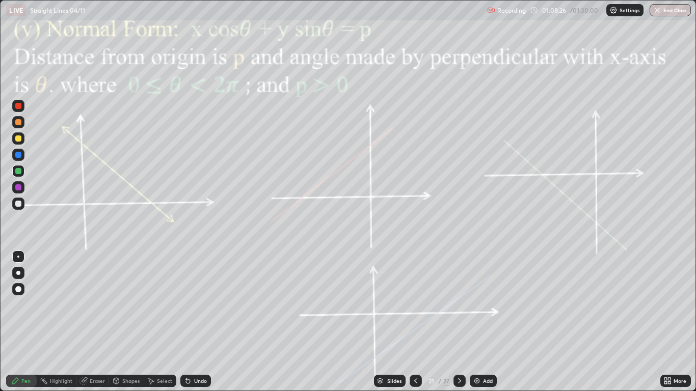
click at [458, 294] on icon at bounding box center [459, 381] width 8 height 8
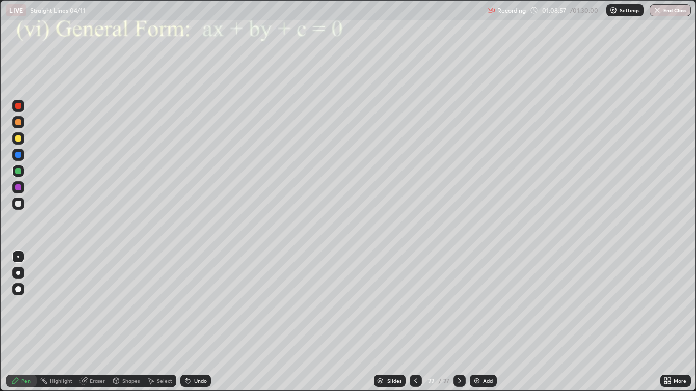
click at [127, 294] on div "Shapes" at bounding box center [130, 380] width 17 height 5
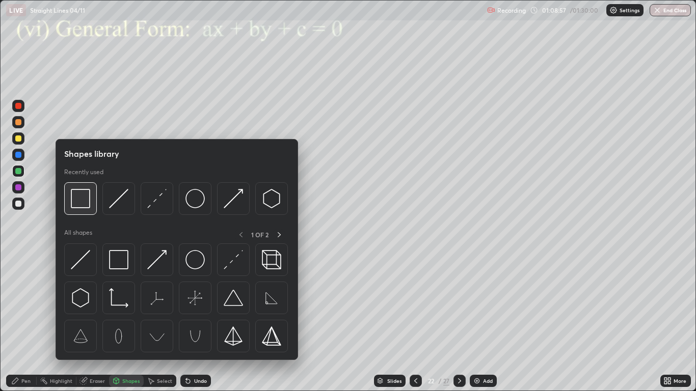
click at [79, 197] on img at bounding box center [80, 198] width 19 height 19
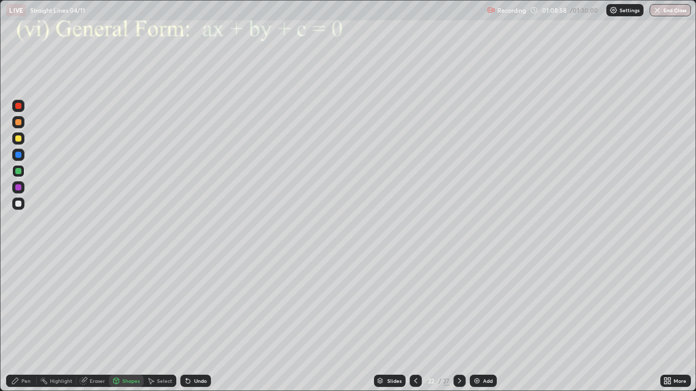
click at [19, 187] on div at bounding box center [18, 187] width 6 height 6
click at [22, 294] on div "Pen" at bounding box center [25, 380] width 9 height 5
click at [17, 186] on div at bounding box center [18, 187] width 6 height 6
click at [415, 294] on icon at bounding box center [416, 381] width 8 height 8
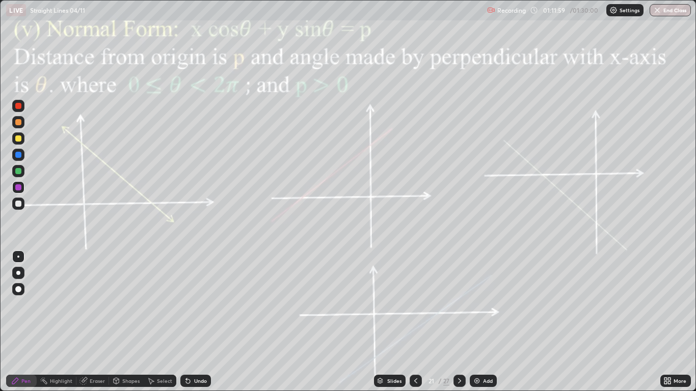
click at [125, 294] on div "Shapes" at bounding box center [130, 380] width 17 height 5
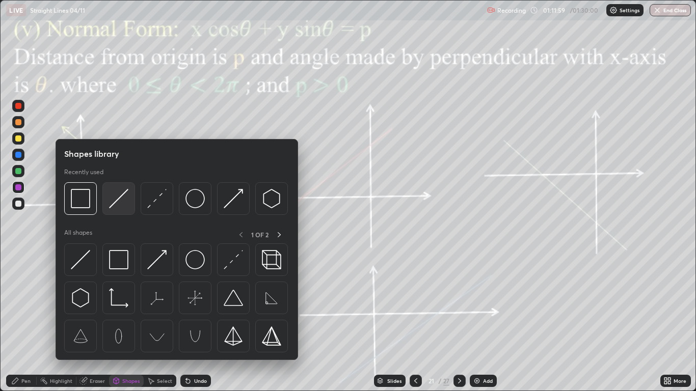
click at [118, 202] on img at bounding box center [118, 198] width 19 height 19
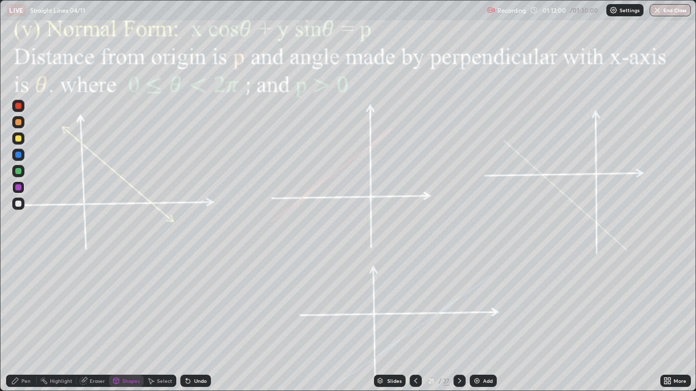
click at [19, 187] on div at bounding box center [18, 187] width 6 height 6
click at [22, 294] on div "Pen" at bounding box center [25, 380] width 9 height 5
click at [22, 171] on div at bounding box center [18, 171] width 12 height 12
click at [20, 170] on div at bounding box center [18, 171] width 6 height 6
click at [16, 186] on div at bounding box center [18, 187] width 6 height 6
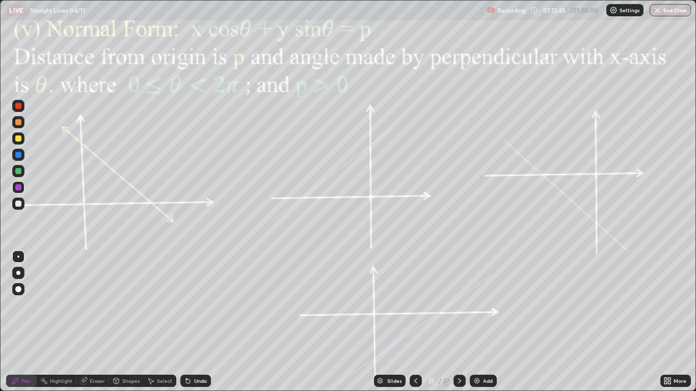
click at [120, 294] on icon at bounding box center [116, 381] width 8 height 8
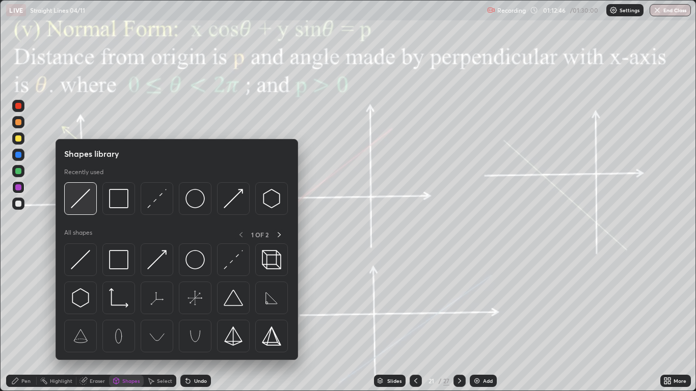
click at [85, 198] on img at bounding box center [80, 198] width 19 height 19
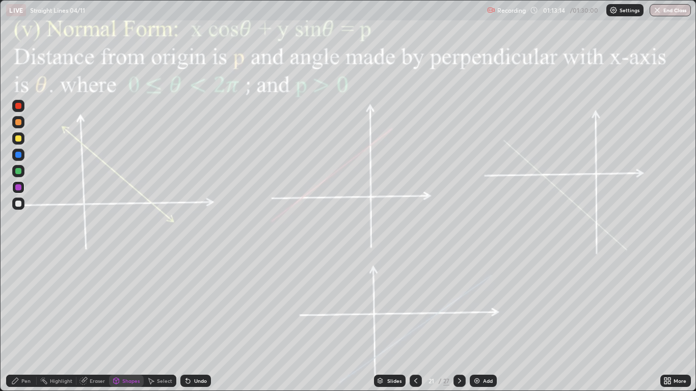
click at [18, 140] on div at bounding box center [18, 138] width 6 height 6
click at [128, 294] on div "Shapes" at bounding box center [126, 381] width 35 height 12
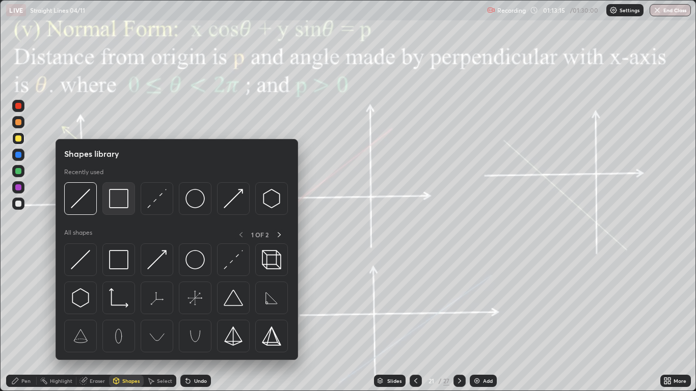
click at [116, 208] on img at bounding box center [118, 198] width 19 height 19
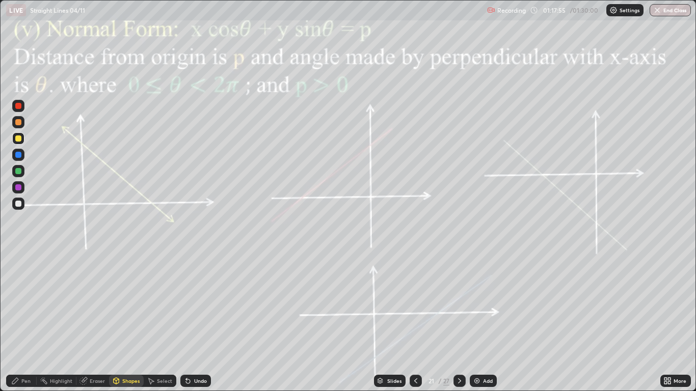
click at [645, 8] on button "End Class" at bounding box center [669, 10] width 41 height 12
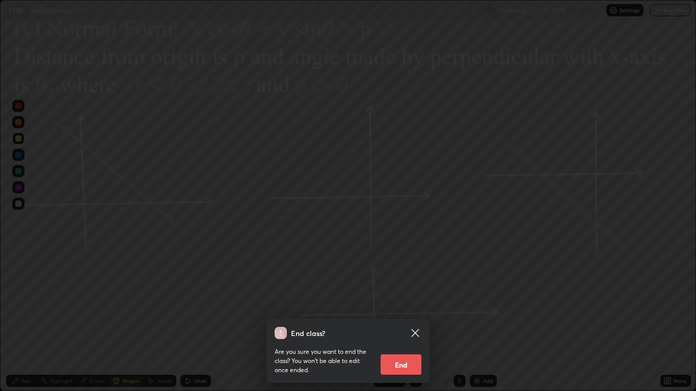
click at [407, 294] on button "End" at bounding box center [400, 365] width 41 height 20
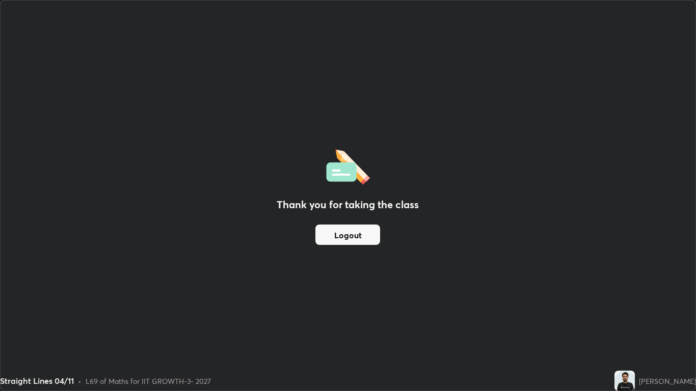
click at [364, 233] on button "Logout" at bounding box center [347, 235] width 65 height 20
